Goal: Transaction & Acquisition: Purchase product/service

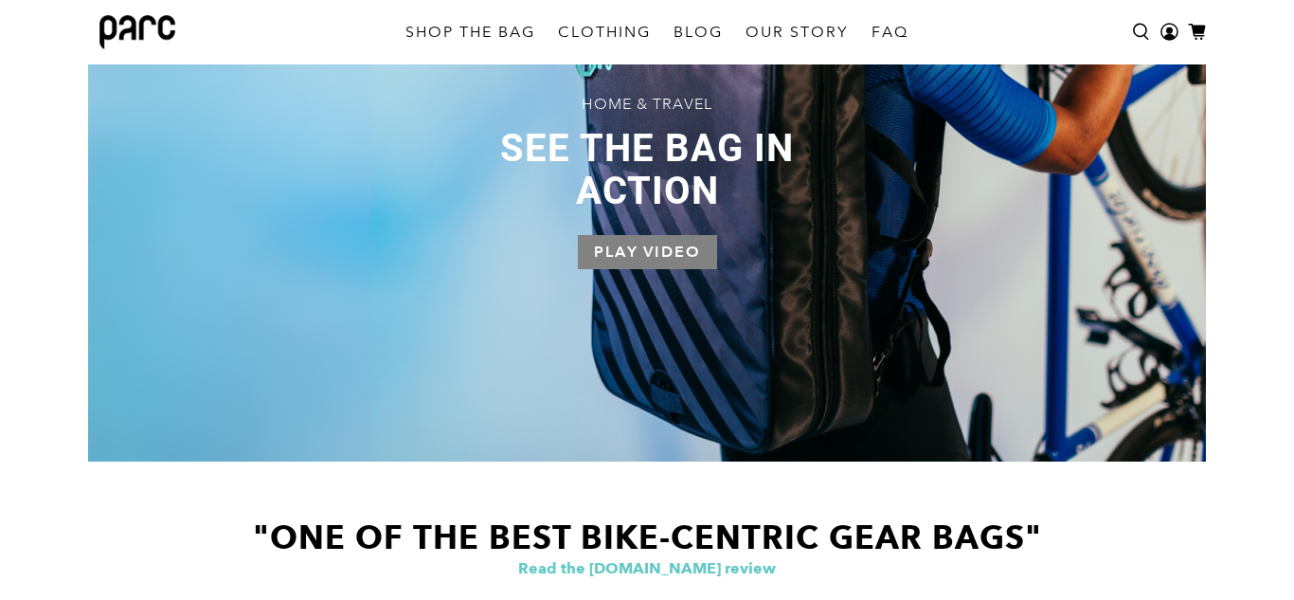
scroll to position [1096, 0]
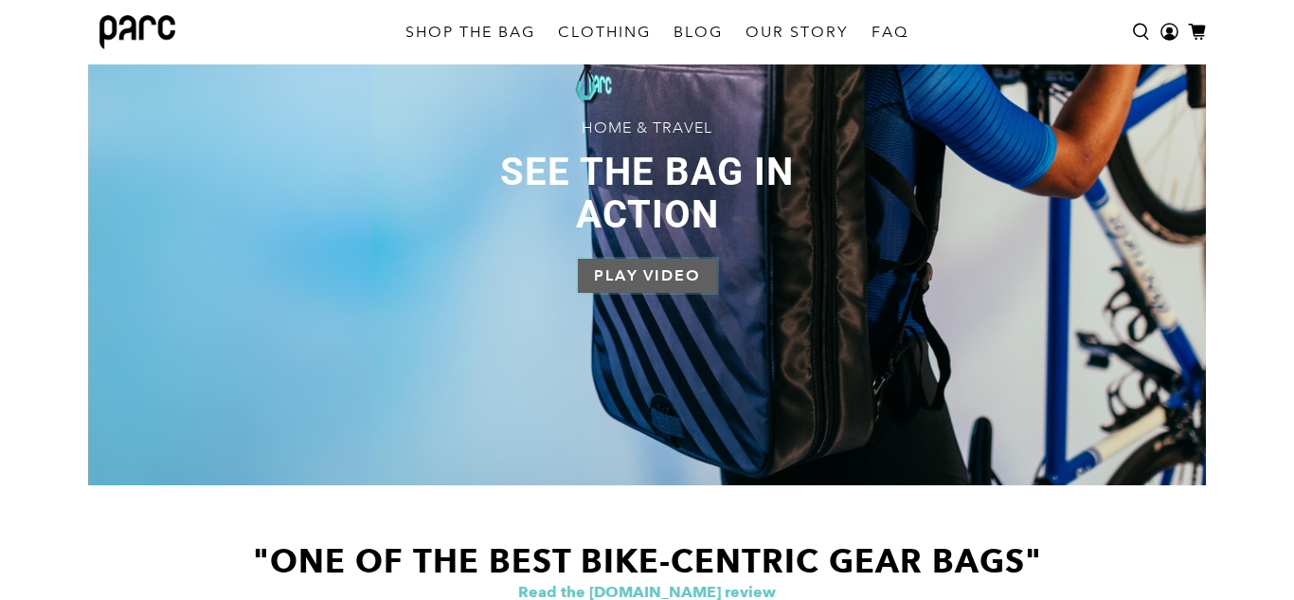
click at [685, 277] on button "Play Video" at bounding box center [647, 276] width 139 height 34
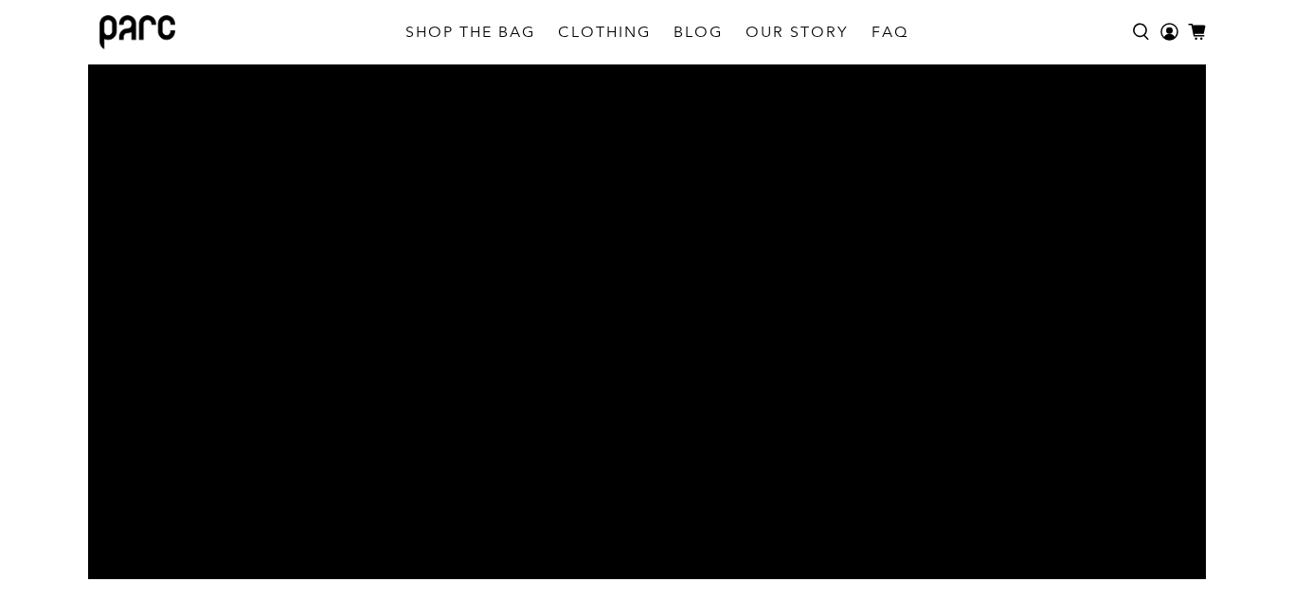
scroll to position [1069, 0]
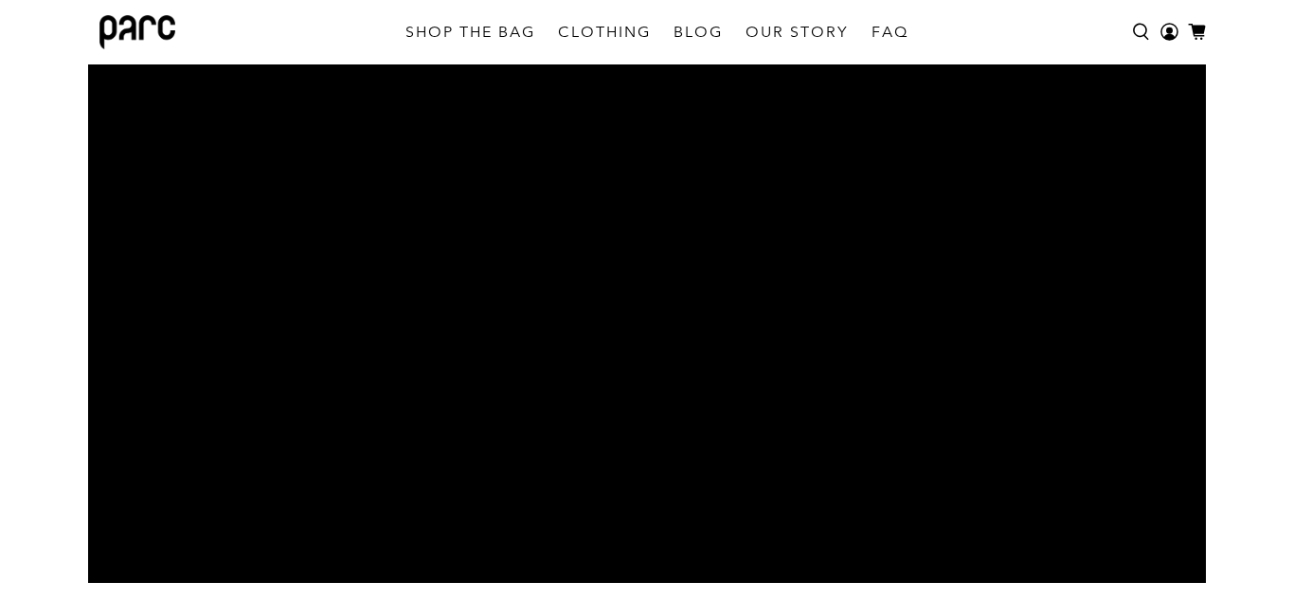
click at [709, 311] on div at bounding box center [647, 268] width 1118 height 629
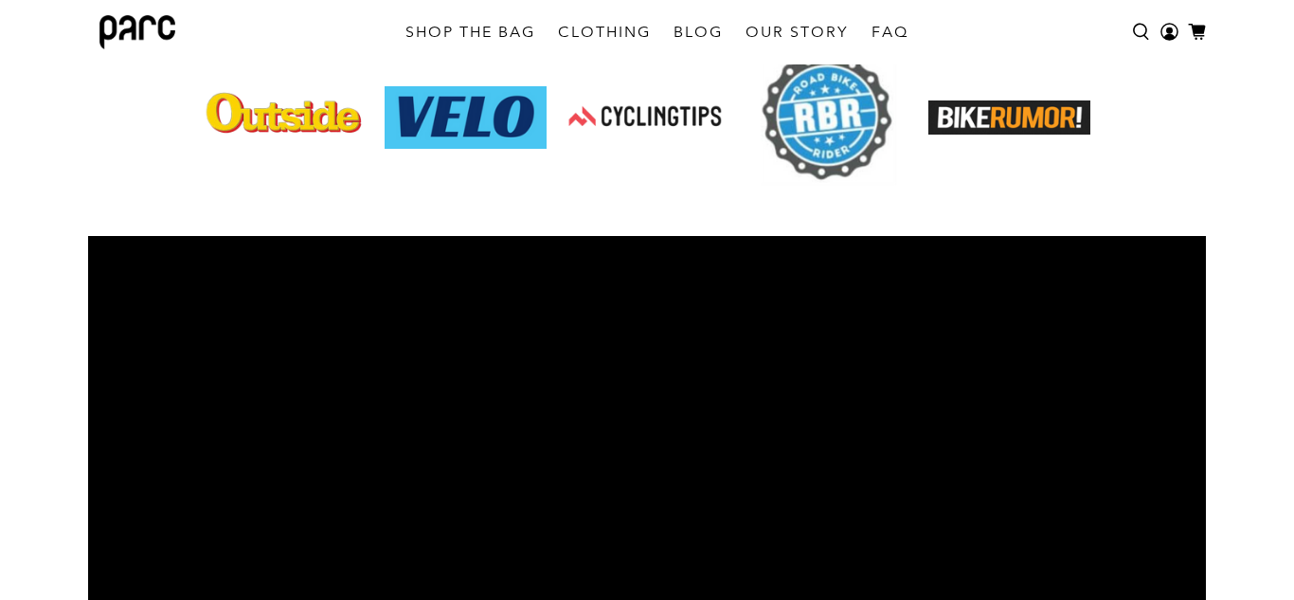
scroll to position [0, 0]
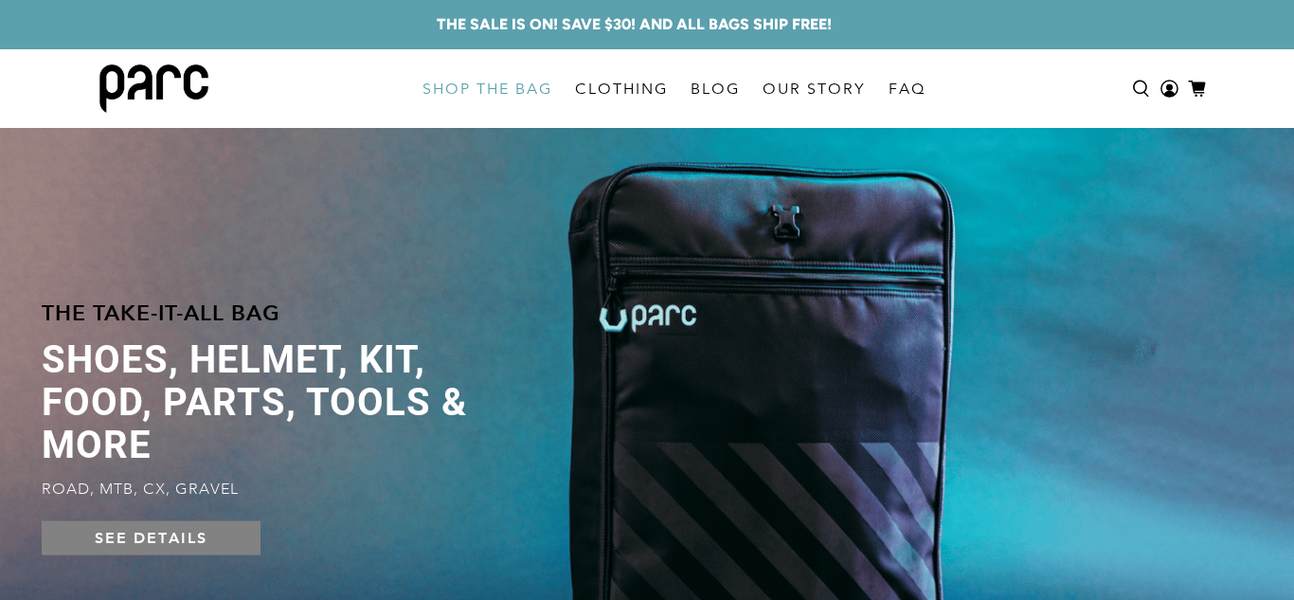
click at [479, 95] on link "SHOP THE BAG" at bounding box center [487, 89] width 153 height 53
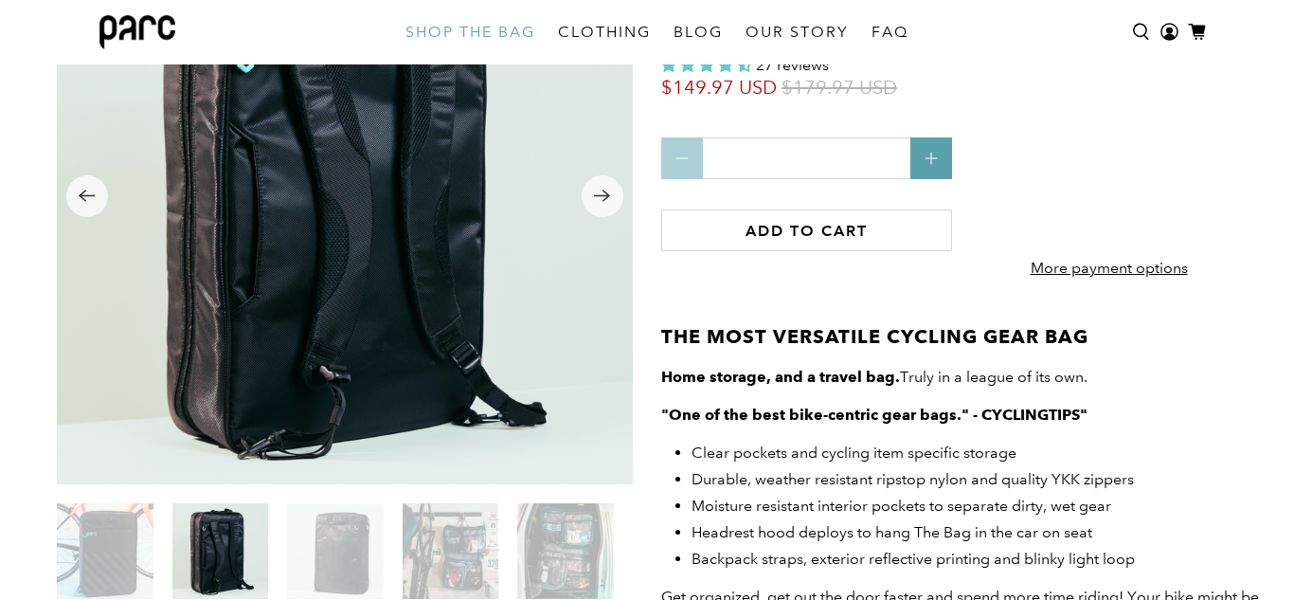
scroll to position [230, 0]
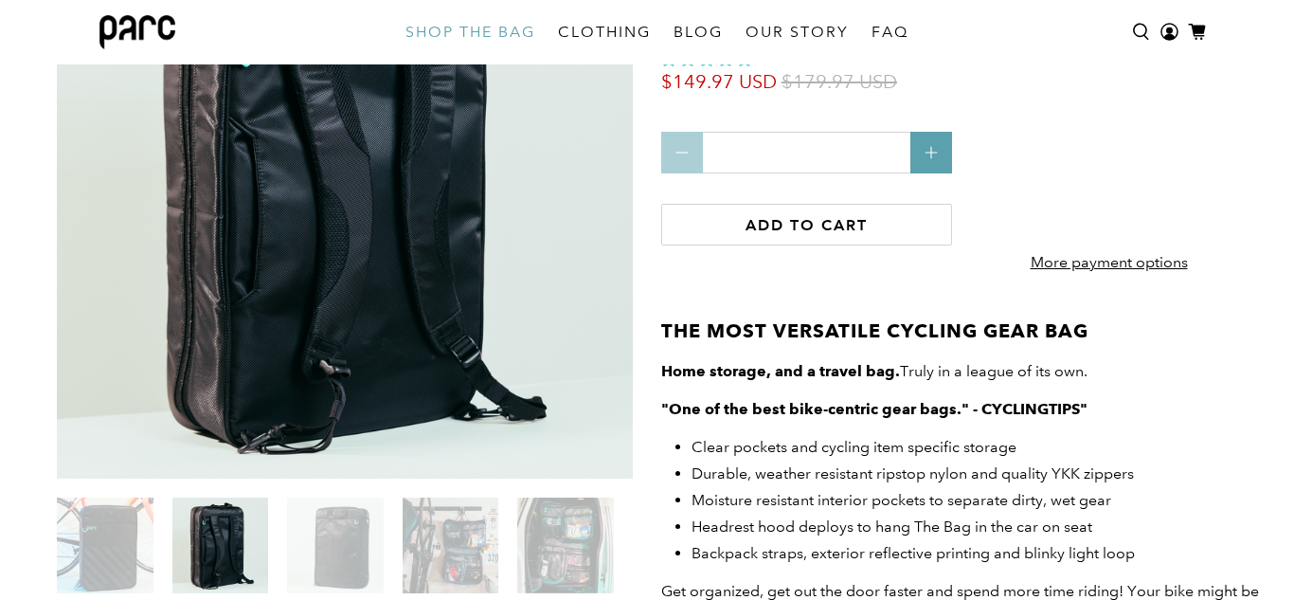
click at [436, 538] on img at bounding box center [451, 546] width 97 height 97
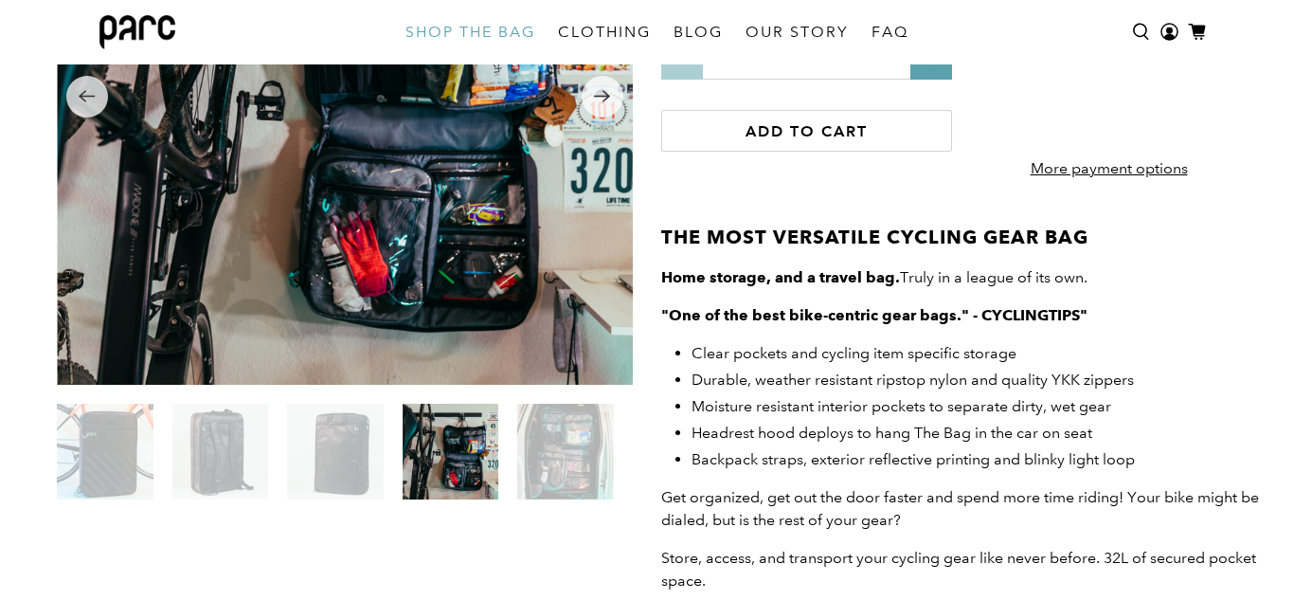
scroll to position [326, 0]
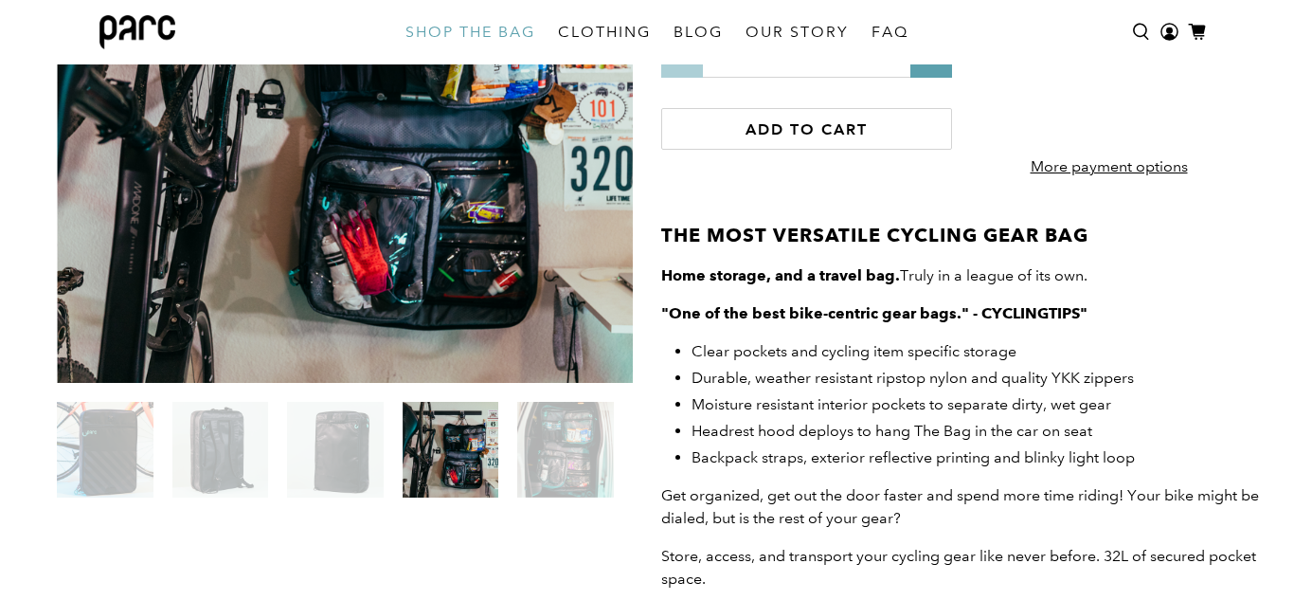
click at [94, 448] on img at bounding box center [105, 450] width 97 height 97
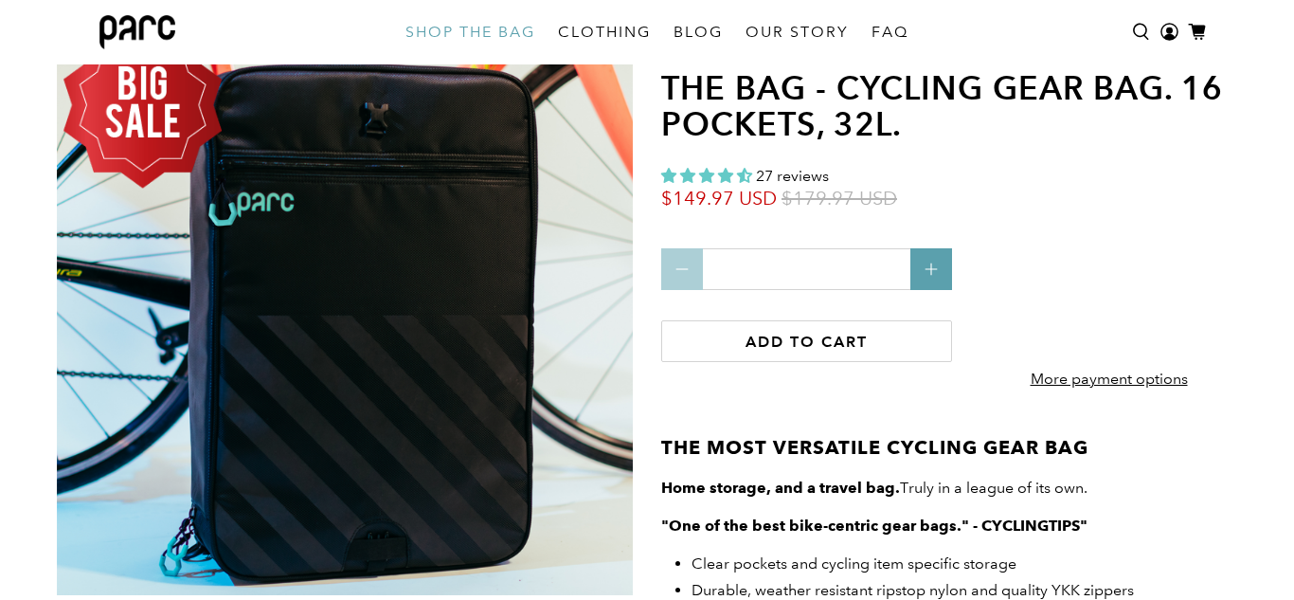
scroll to position [115, 0]
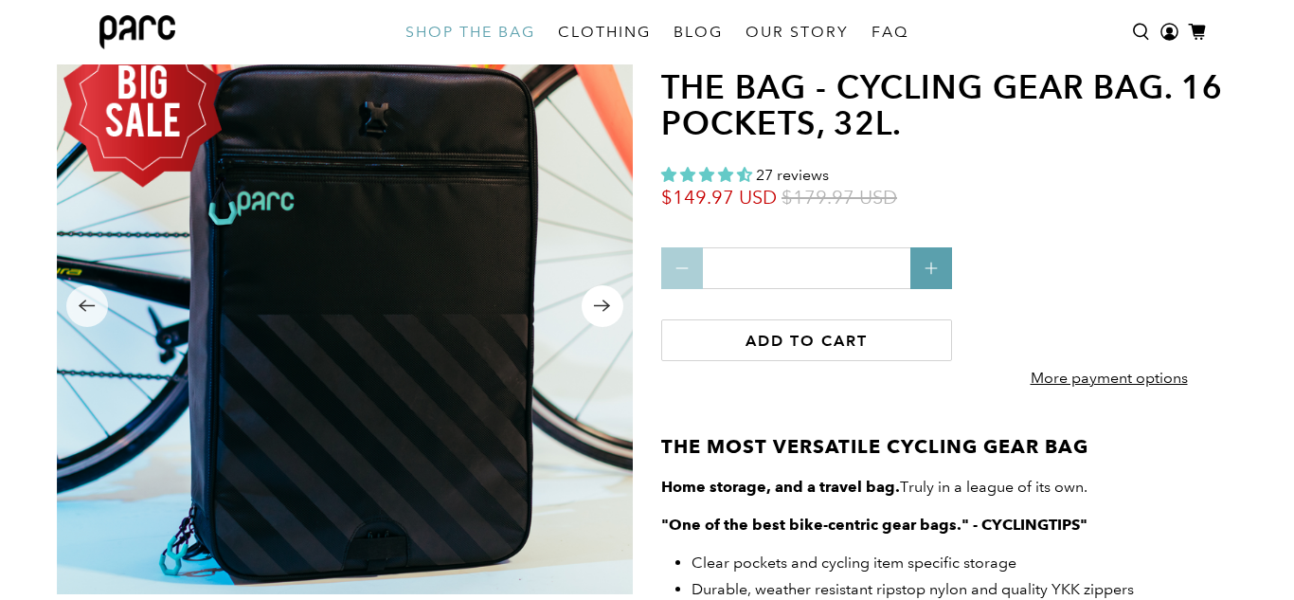
click at [597, 305] on icon "Next" at bounding box center [602, 305] width 16 height 12
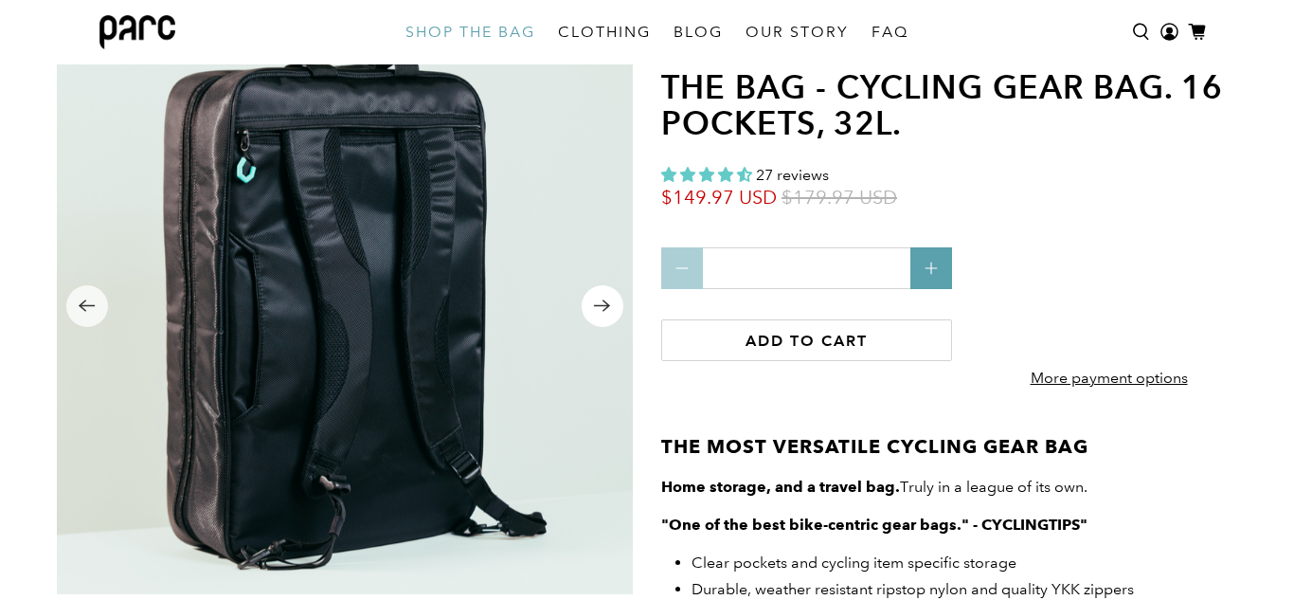
click at [597, 305] on icon "Next" at bounding box center [602, 305] width 16 height 12
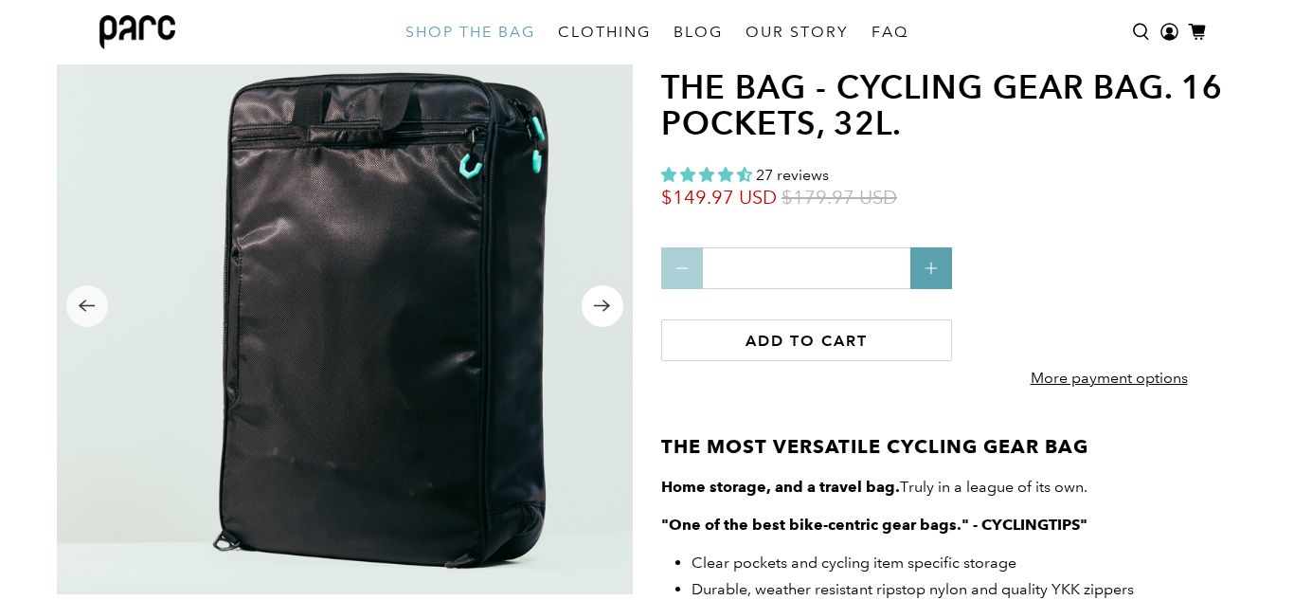
click at [597, 305] on icon "Next" at bounding box center [602, 305] width 16 height 12
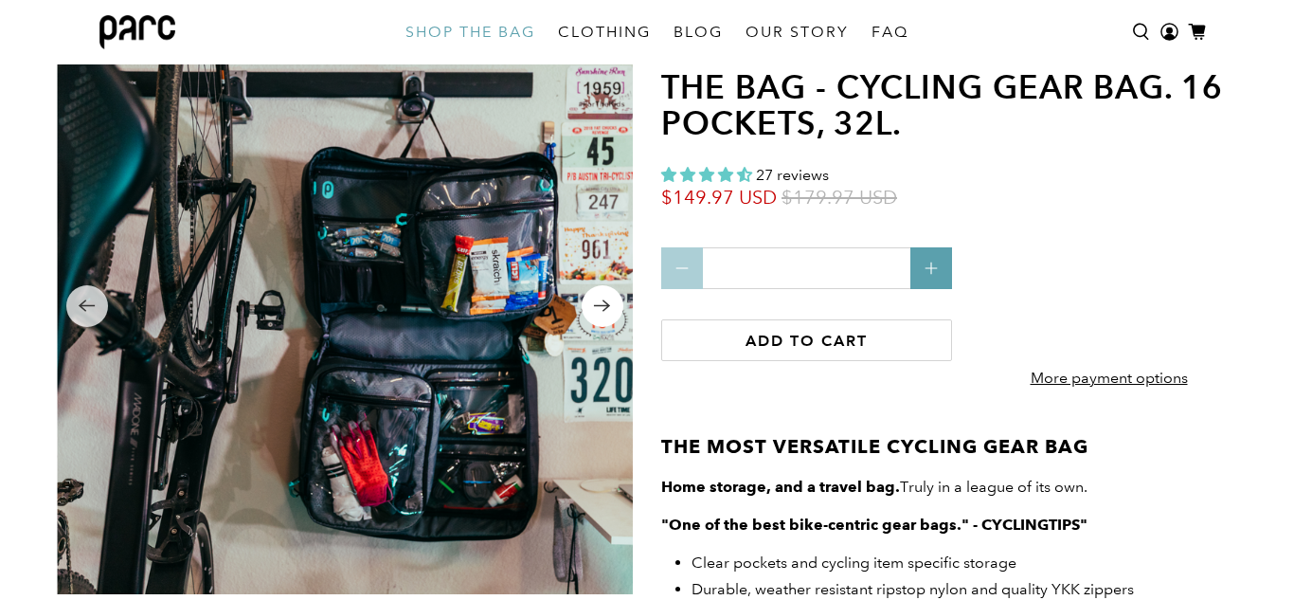
click at [597, 305] on icon "Next" at bounding box center [602, 305] width 16 height 12
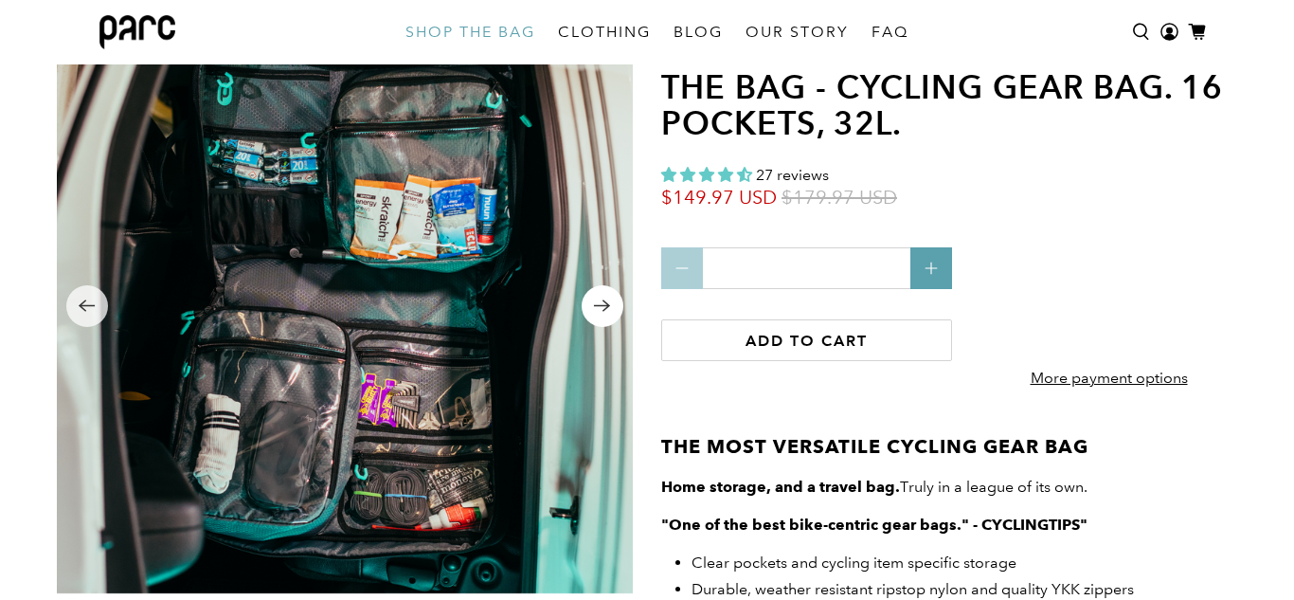
click at [597, 305] on icon "Next" at bounding box center [602, 305] width 16 height 12
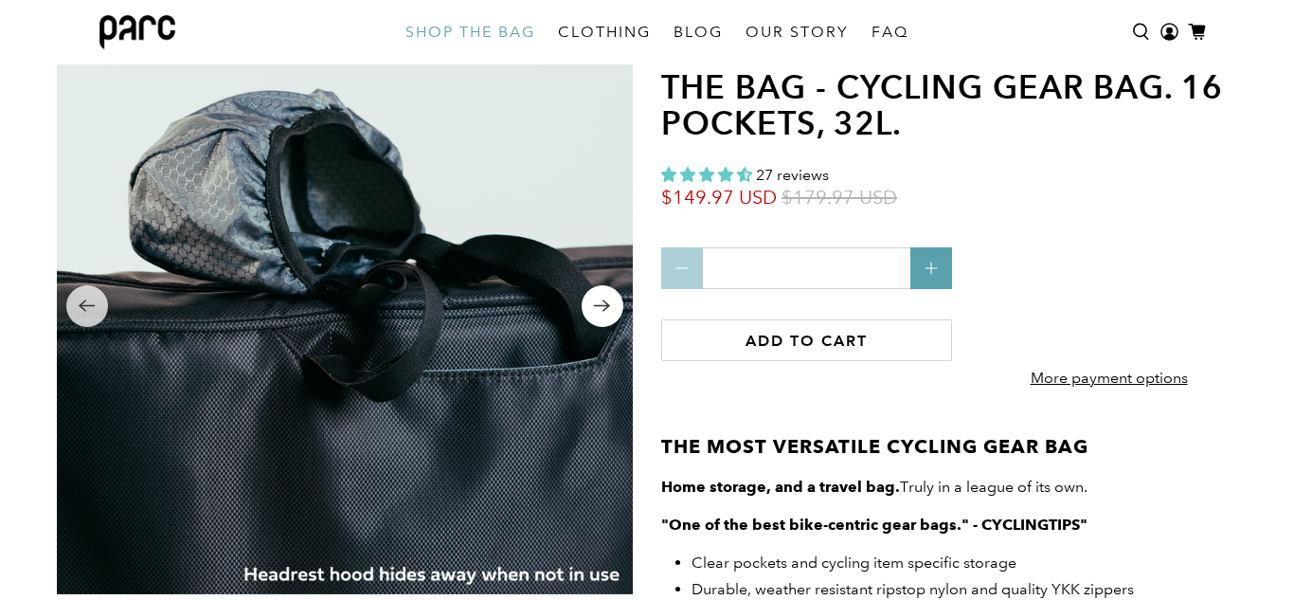
click at [597, 305] on icon "Next" at bounding box center [602, 305] width 16 height 12
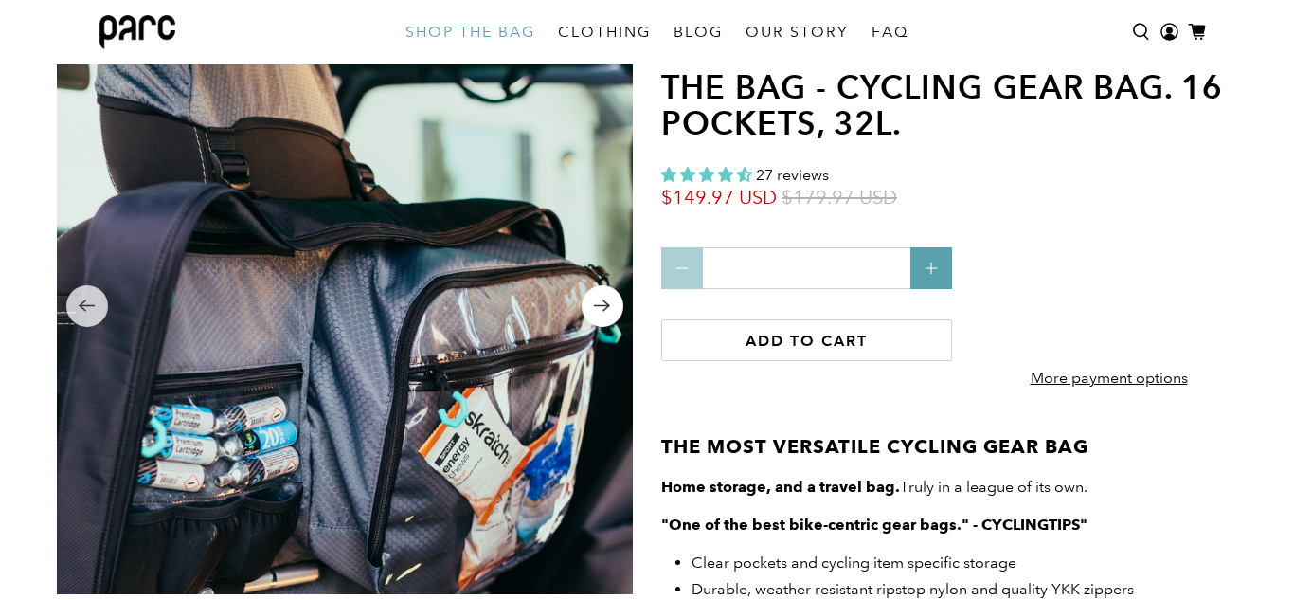
click at [595, 310] on icon "Next" at bounding box center [602, 306] width 18 height 24
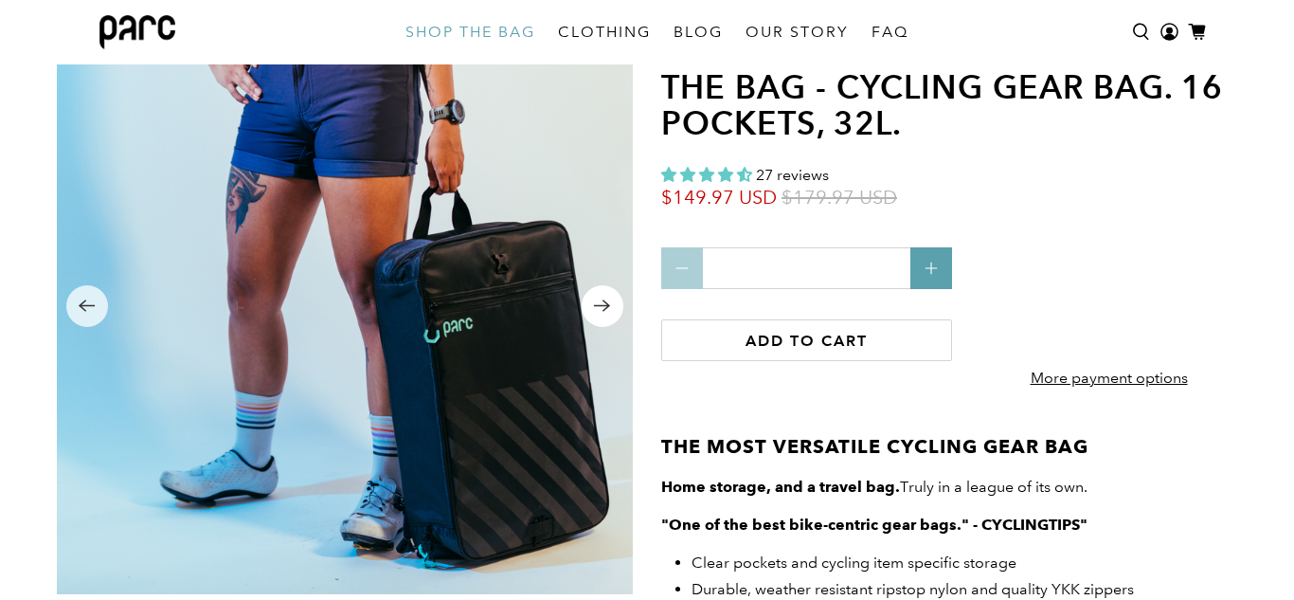
click at [596, 318] on button "Next" at bounding box center [603, 306] width 42 height 42
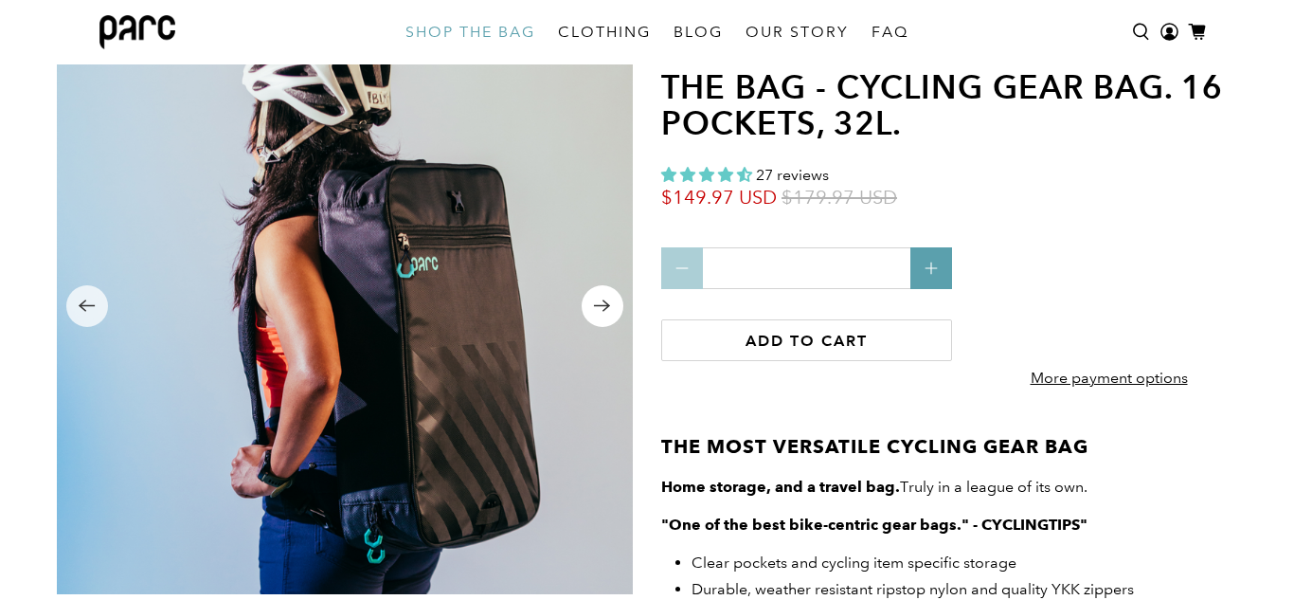
click at [610, 306] on icon "Next" at bounding box center [602, 306] width 18 height 24
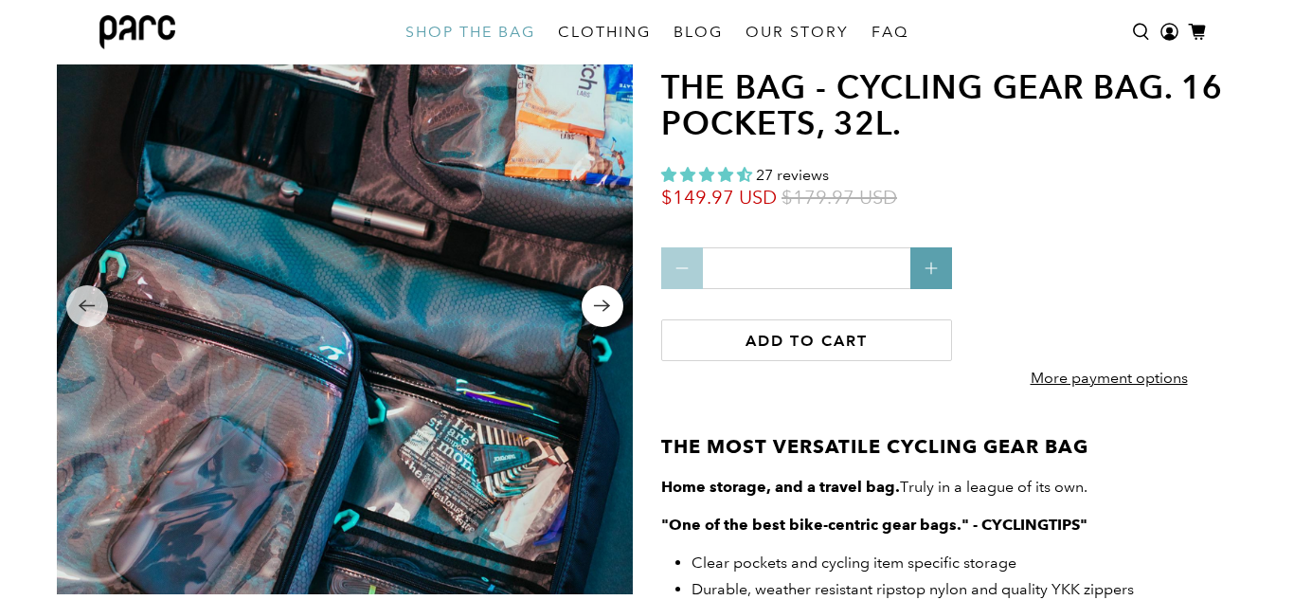
click at [610, 306] on icon "Next" at bounding box center [602, 306] width 18 height 24
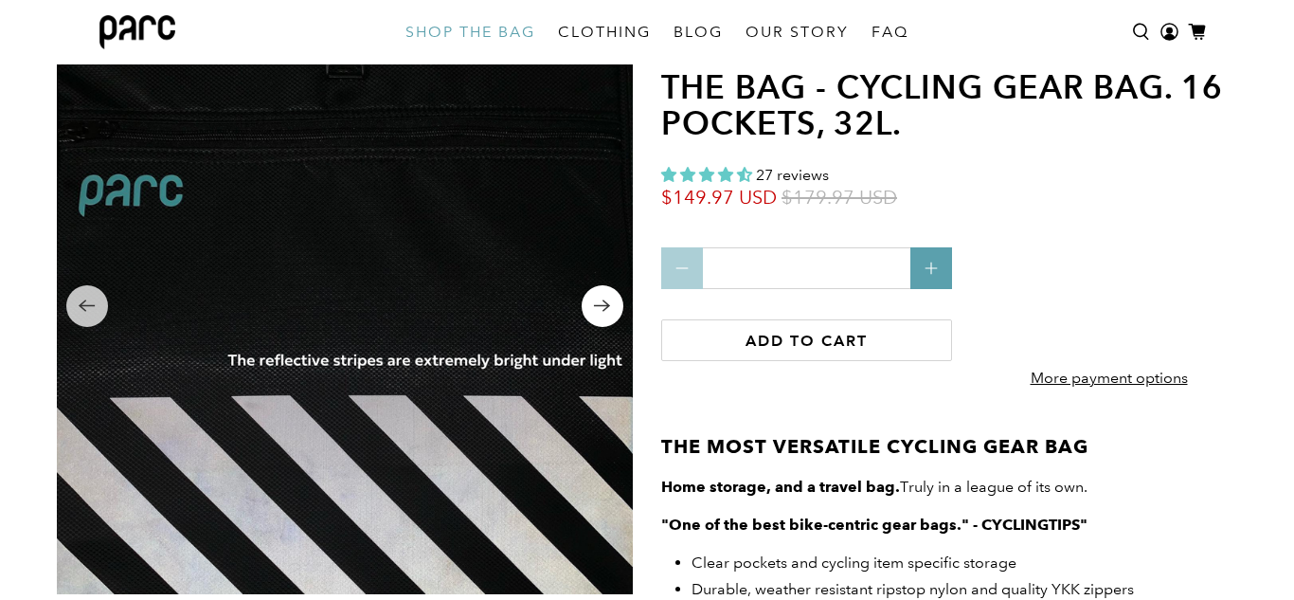
click at [610, 306] on icon "Next" at bounding box center [602, 306] width 18 height 24
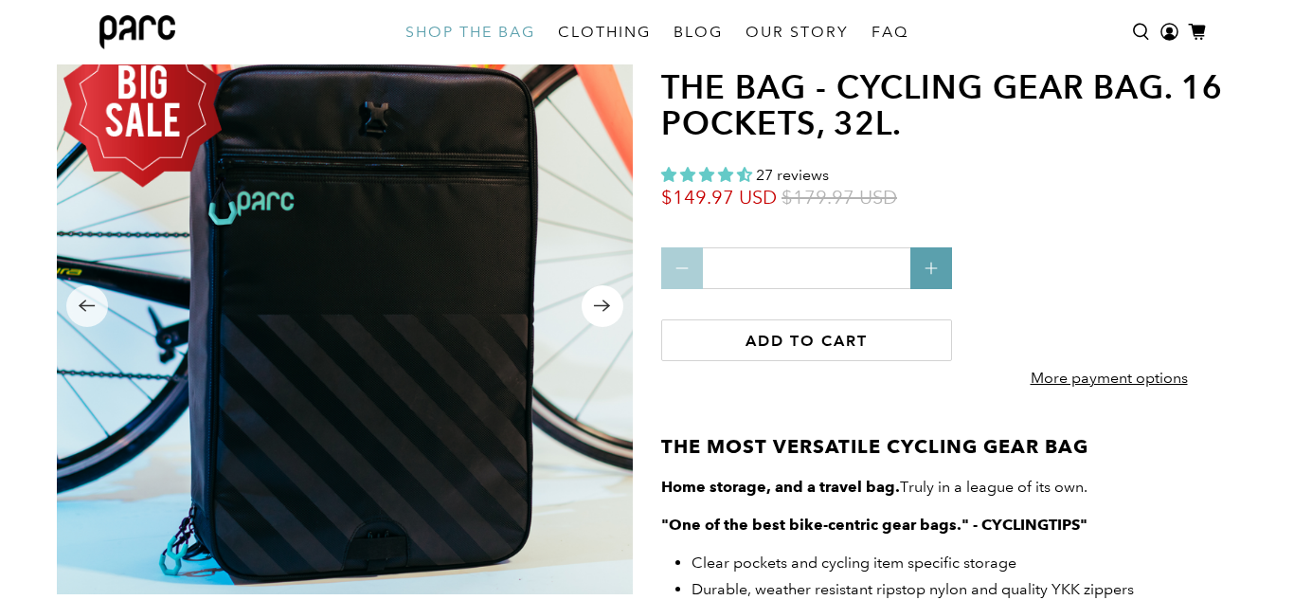
click at [610, 306] on icon "Next" at bounding box center [602, 306] width 18 height 24
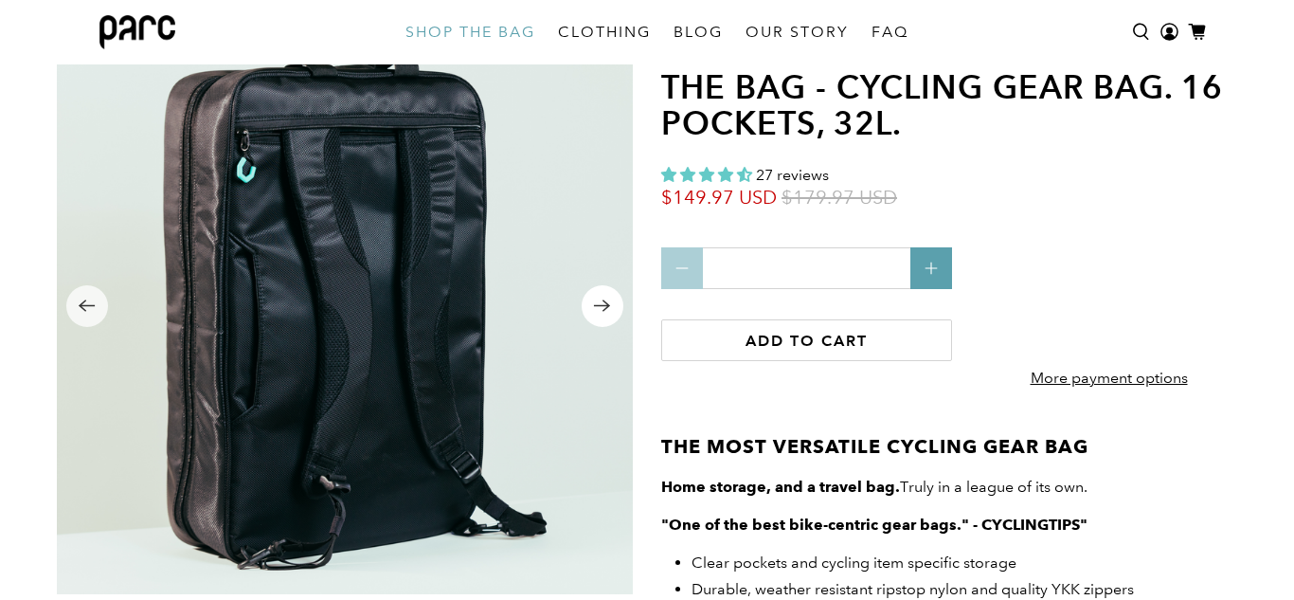
click at [607, 311] on icon "Next" at bounding box center [602, 306] width 18 height 24
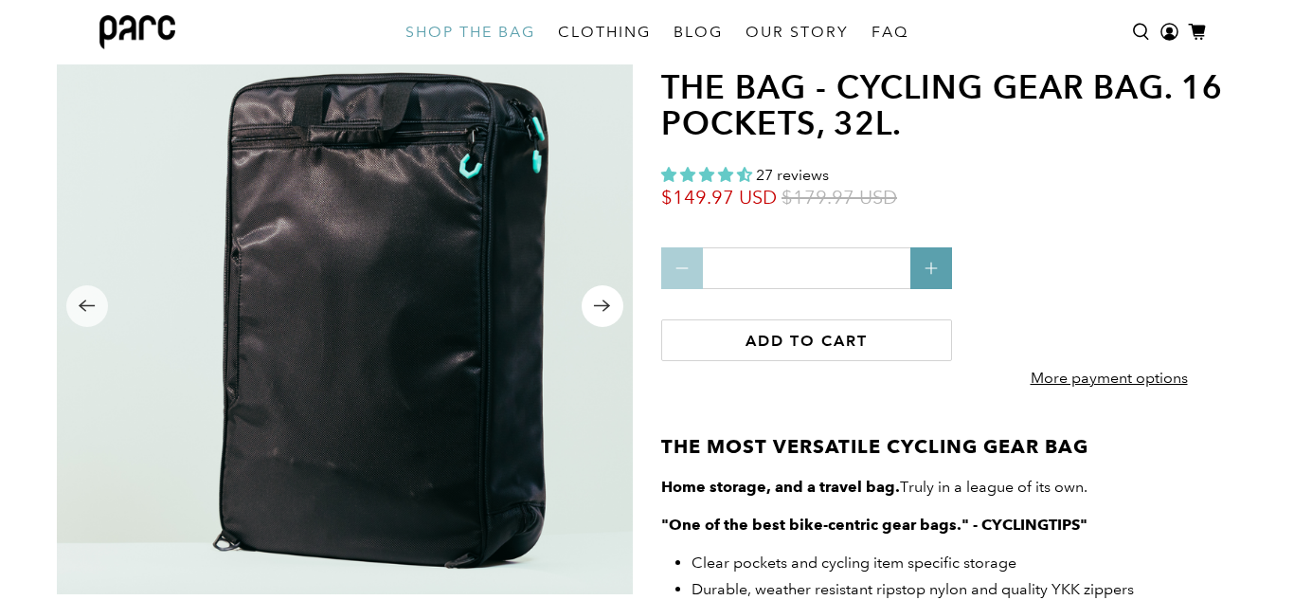
click at [607, 311] on icon "Next" at bounding box center [602, 306] width 18 height 24
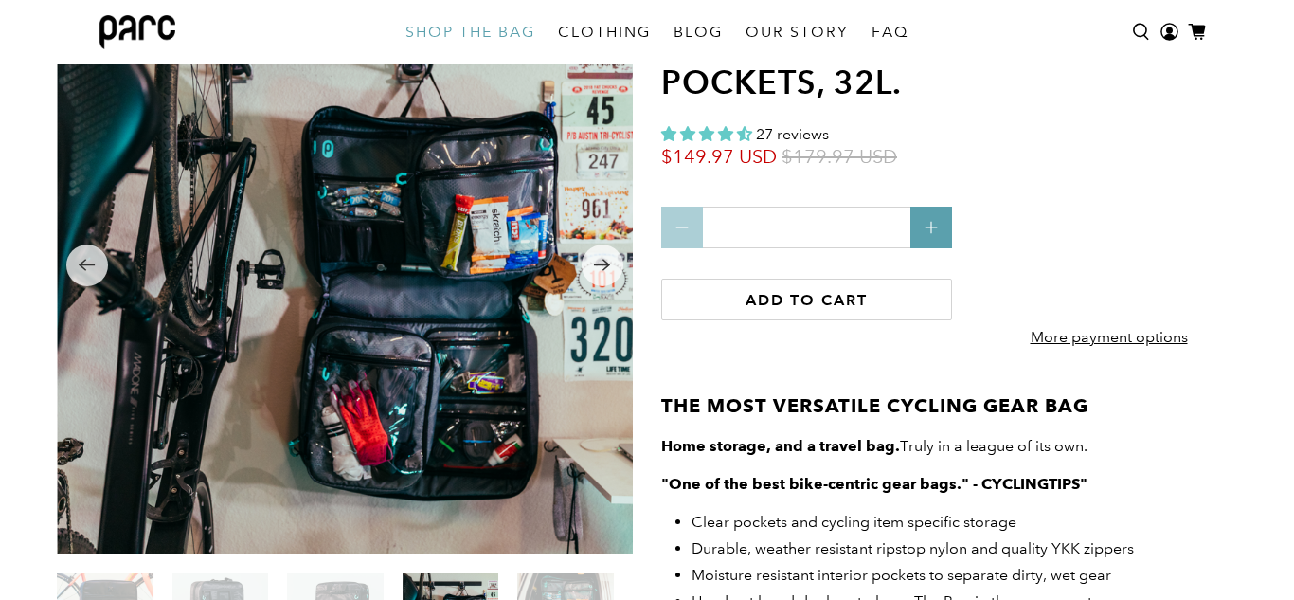
scroll to position [123, 0]
